Goal: Transaction & Acquisition: Purchase product/service

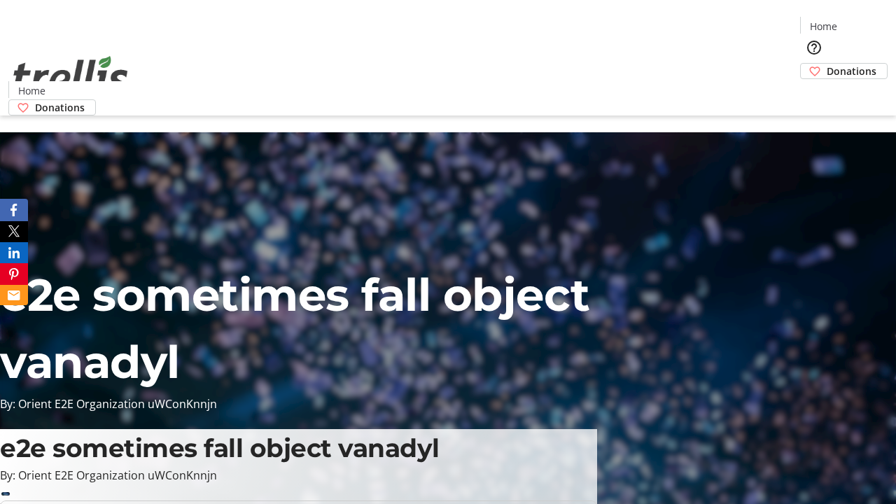
click at [856, 21] on span "Sign Up" at bounding box center [861, 19] width 41 height 17
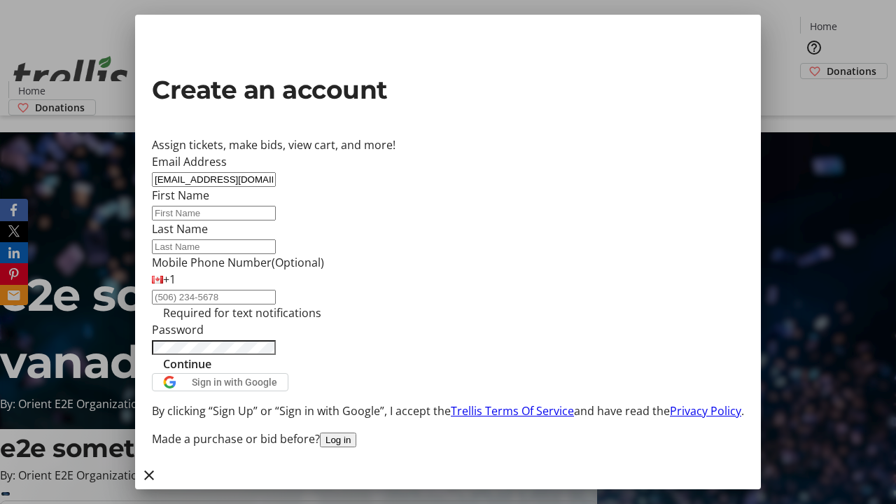
type input "[EMAIL_ADDRESS][DOMAIN_NAME]"
type input "[PERSON_NAME]"
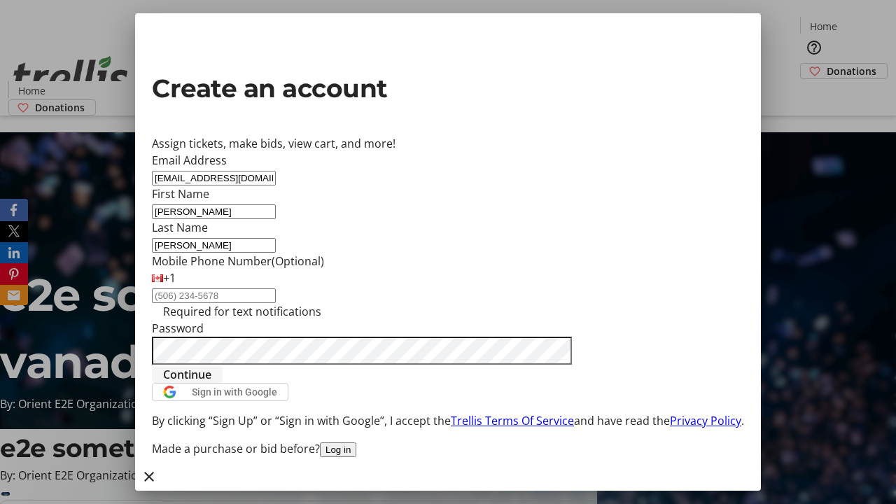
click at [211, 383] on span "Continue" at bounding box center [187, 374] width 48 height 17
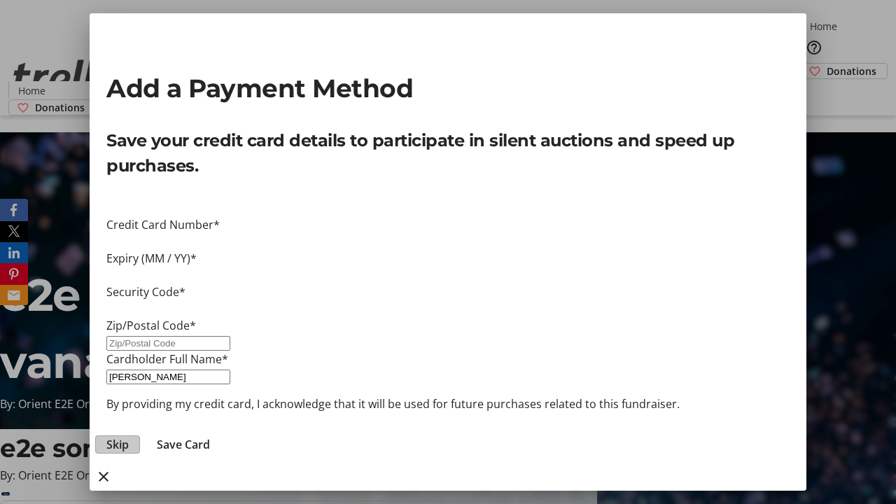
click at [129, 436] on span "Skip" at bounding box center [117, 444] width 22 height 17
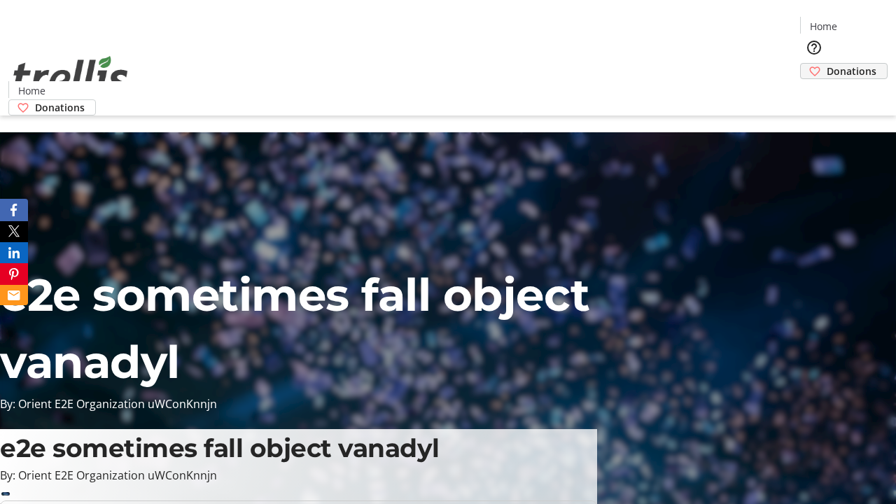
click at [827, 64] on span "Donations" at bounding box center [852, 71] width 50 height 15
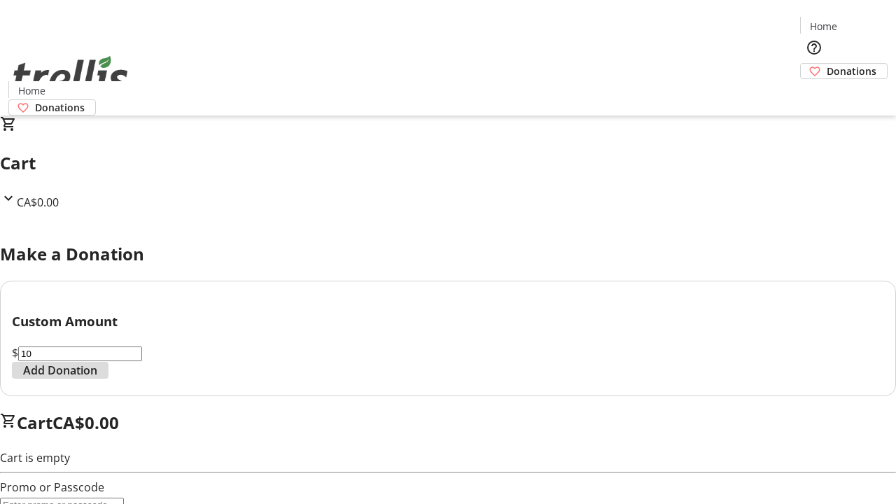
click at [97, 379] on span "Add Donation" at bounding box center [60, 370] width 74 height 17
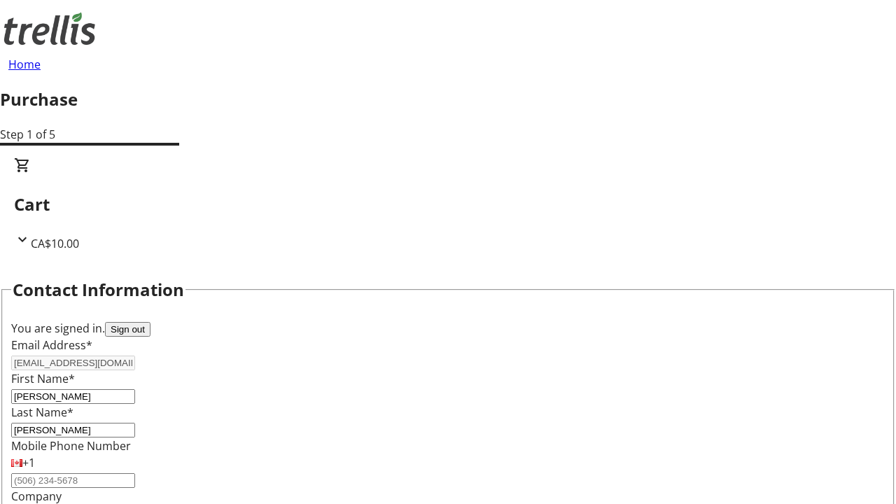
select select "CA"
type input "[STREET_ADDRESS][PERSON_NAME]"
type input "Kelowna"
select select "BC"
type input "Kelowna"
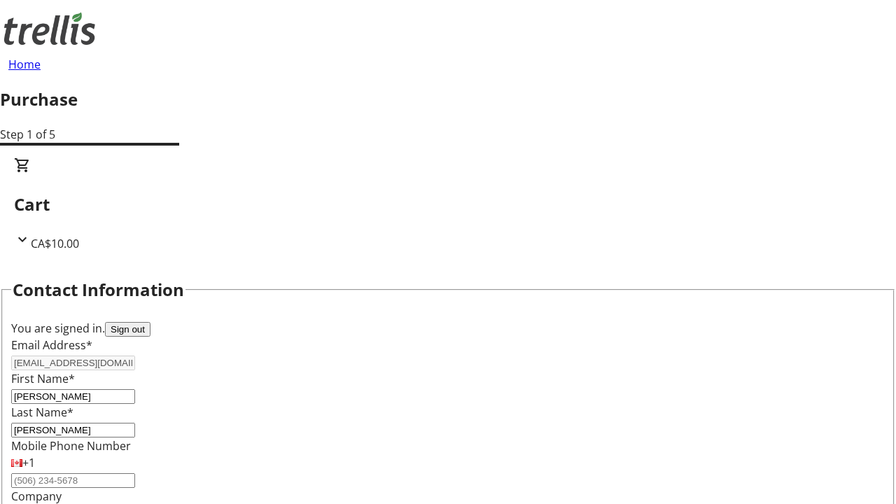
type input "V1Y 0C2"
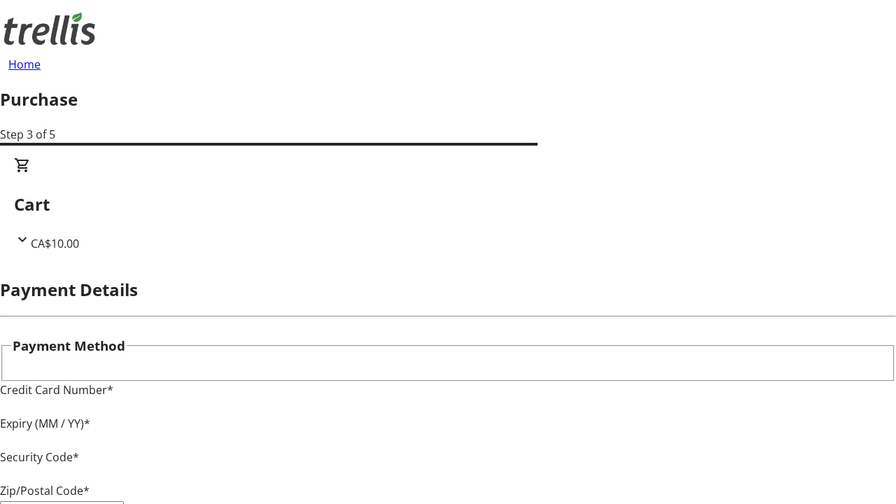
type input "V1Y 0C2"
